Goal: Transaction & Acquisition: Purchase product/service

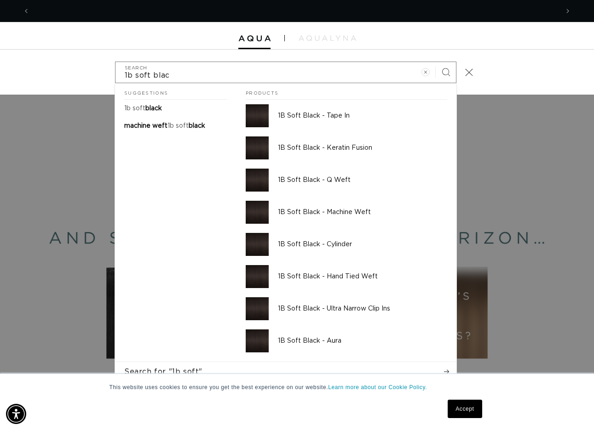
scroll to position [0, 1057]
type input "1b soft black"
click at [446, 71] on button "Search" at bounding box center [446, 72] width 20 height 20
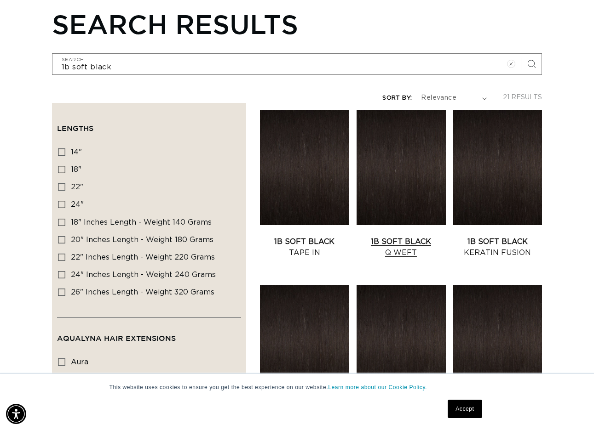
scroll to position [0, 528]
click at [408, 241] on link "1B Soft Black Q Weft" at bounding box center [400, 247] width 89 height 22
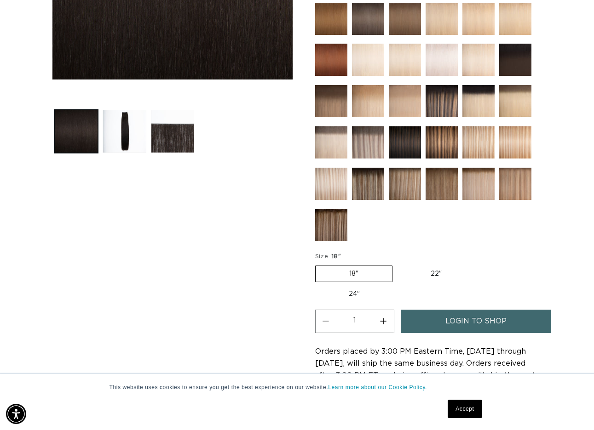
scroll to position [295, 0]
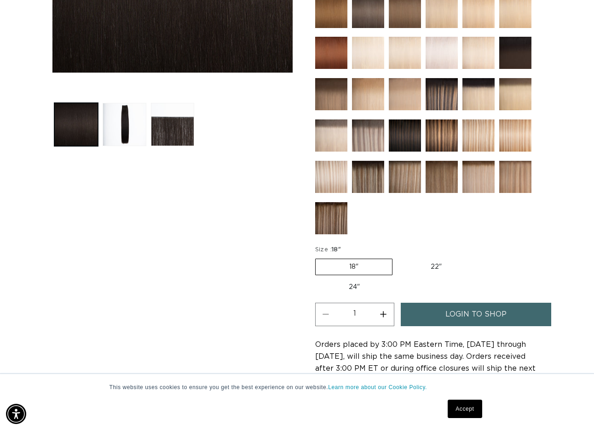
click at [350, 287] on label "24" Variant sold out or unavailable" at bounding box center [354, 288] width 78 height 16
click at [480, 258] on input "24" Variant sold out or unavailable" at bounding box center [480, 257] width 0 height 0
radio input "true"
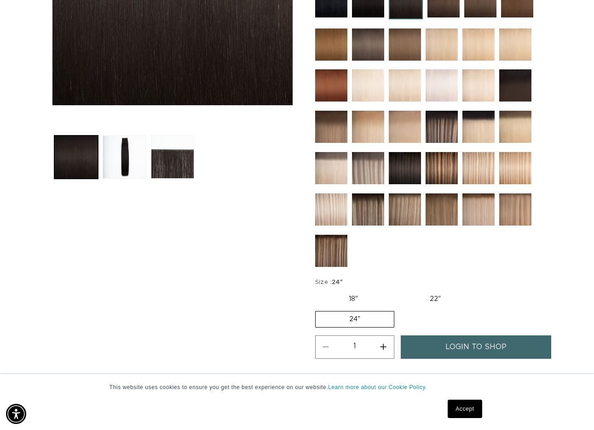
scroll to position [277, 0]
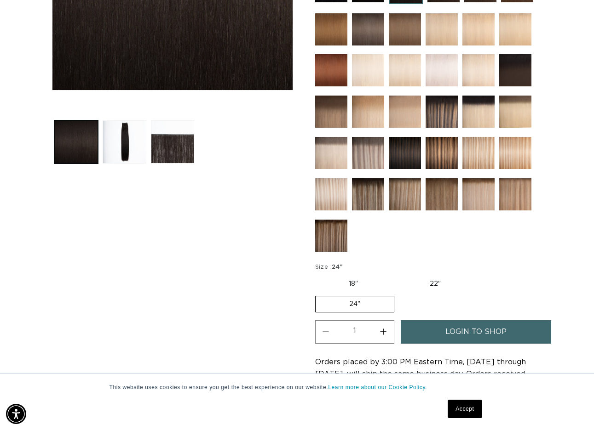
click at [480, 334] on span "login to shop" at bounding box center [475, 332] width 61 height 23
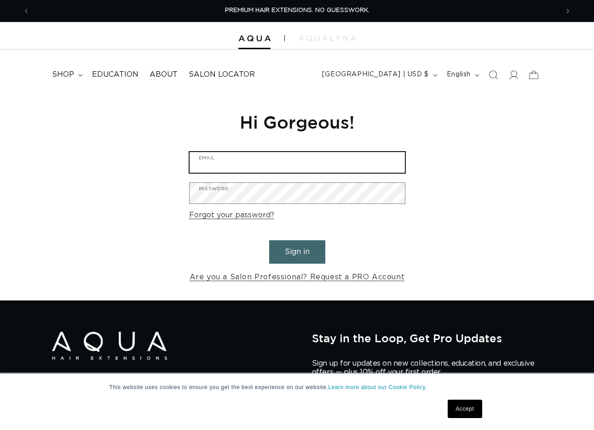
click at [355, 157] on input "Email" at bounding box center [296, 162] width 215 height 21
click at [350, 159] on input "Email" at bounding box center [296, 162] width 215 height 21
click at [393, 166] on input "Email" at bounding box center [296, 162] width 215 height 21
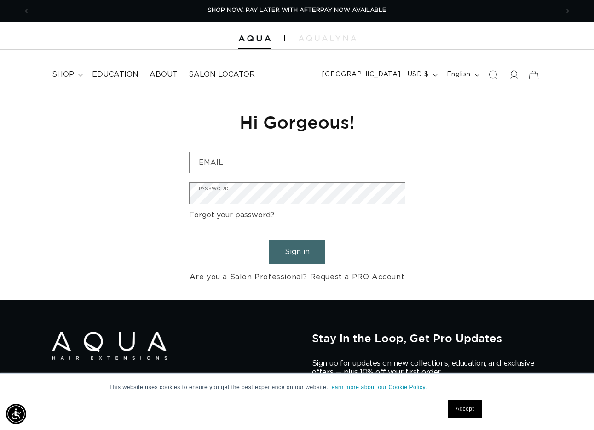
click at [467, 163] on div "Reset your password We will send you an email to reset your password Email Subm…" at bounding box center [297, 197] width 594 height 206
